Goal: Information Seeking & Learning: Learn about a topic

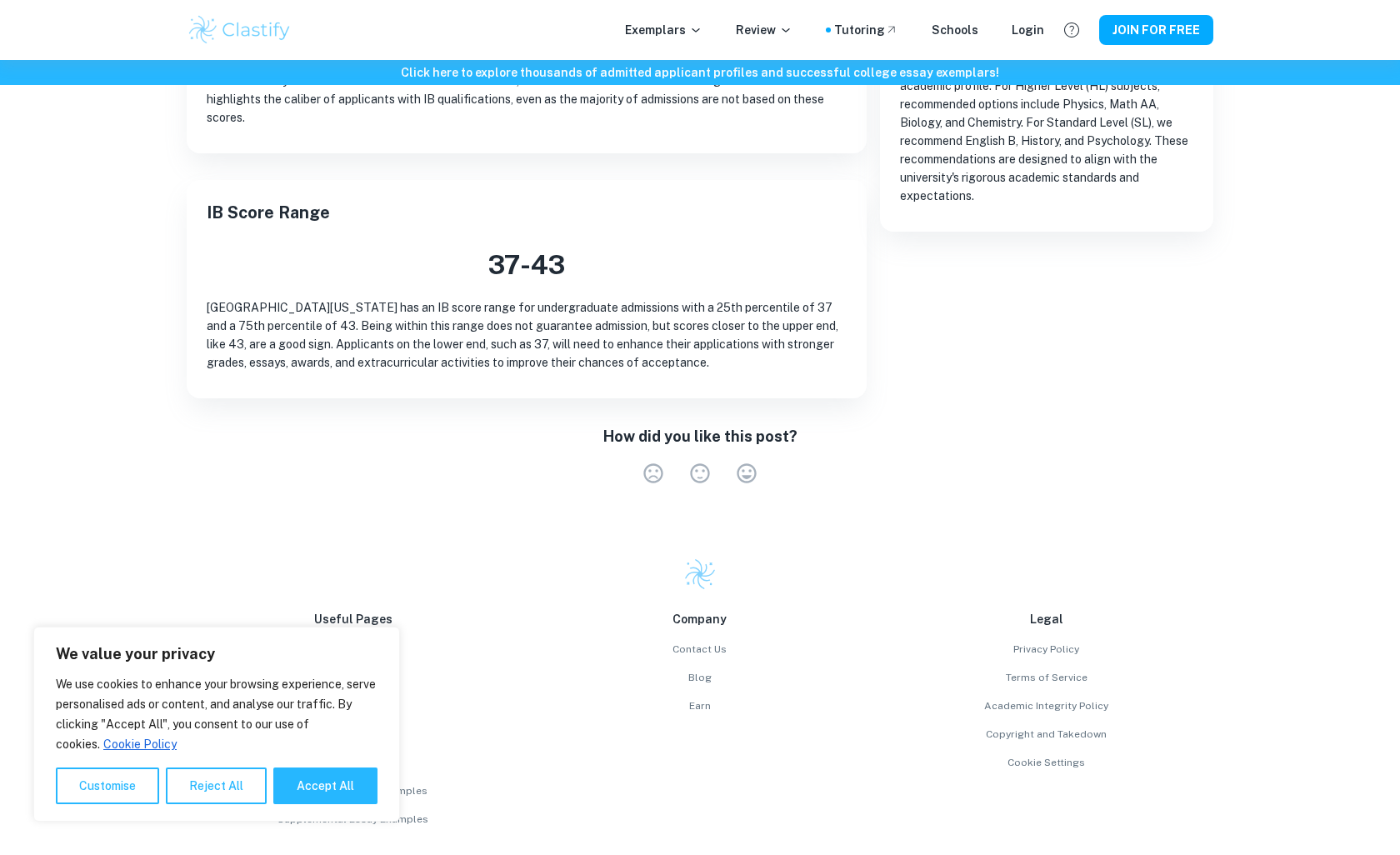
scroll to position [524, 0]
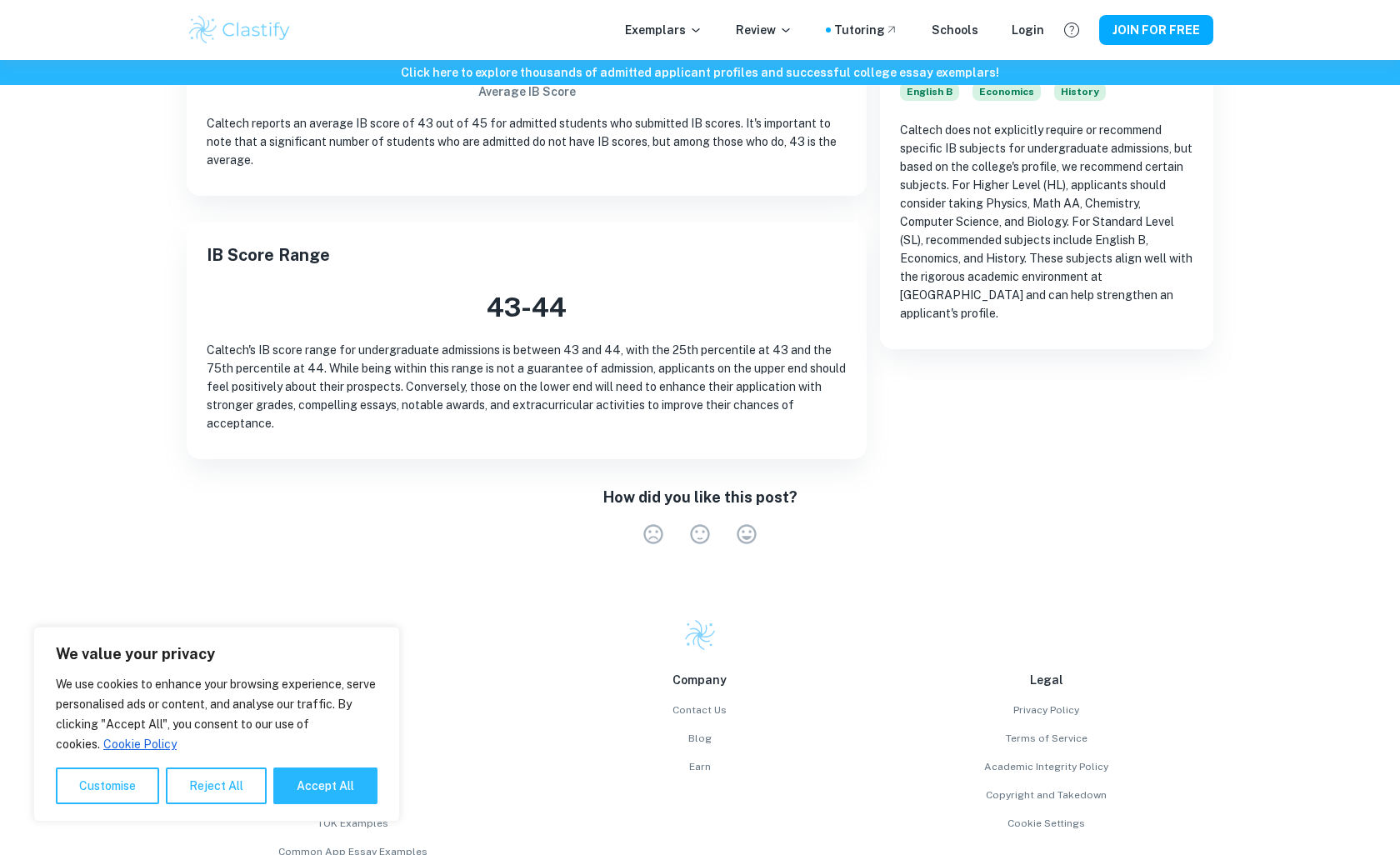
scroll to position [464, 0]
